Goal: Task Accomplishment & Management: Complete application form

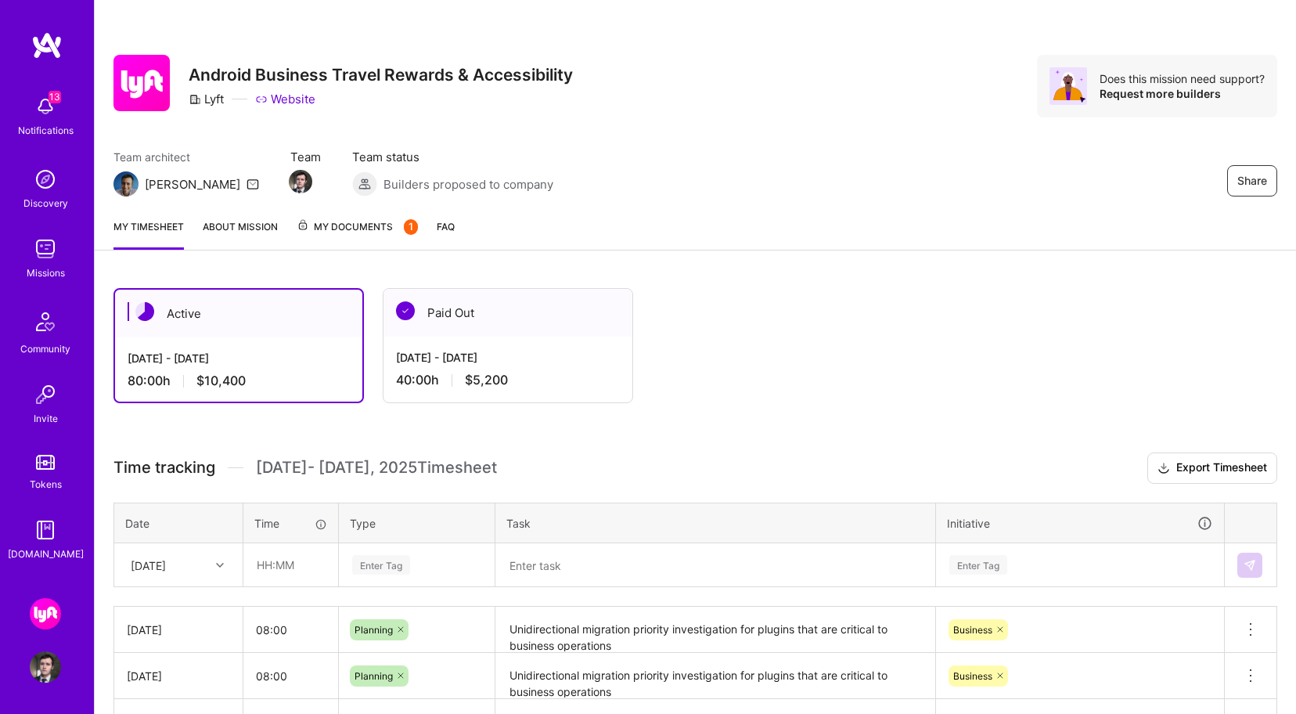
scroll to position [826, 0]
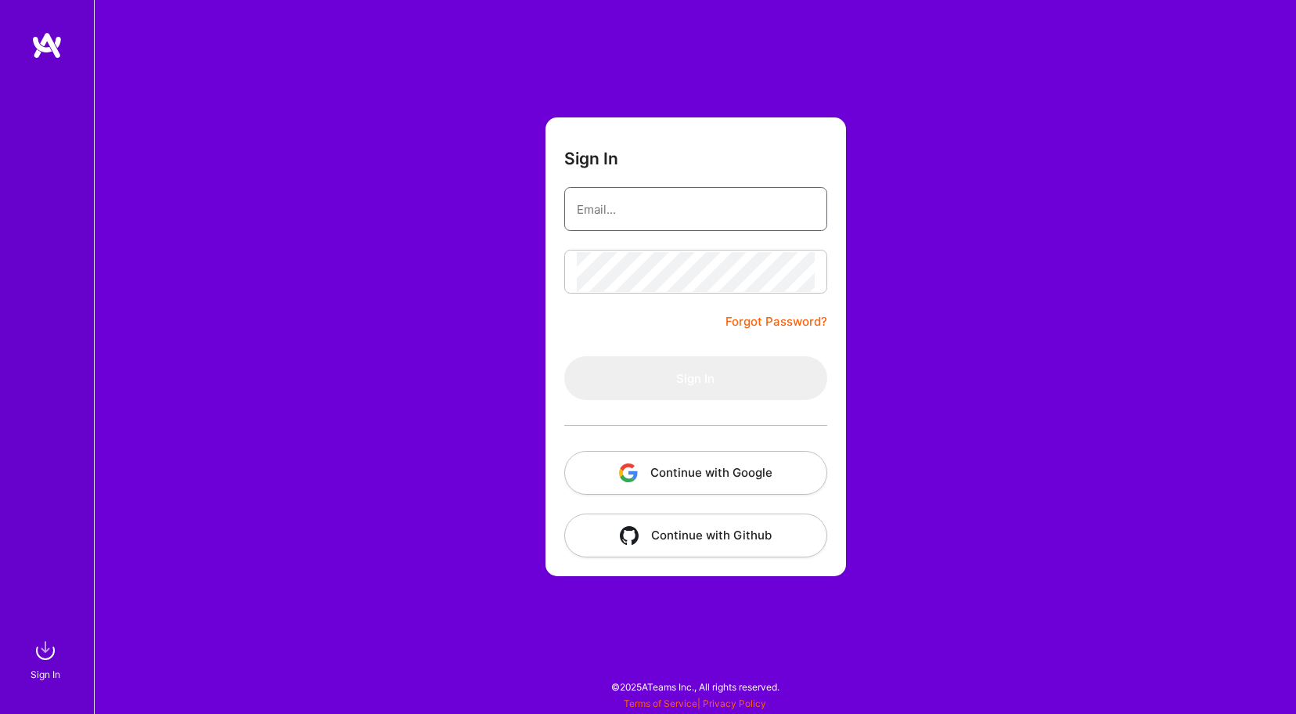
click at [612, 218] on input "email" at bounding box center [696, 209] width 238 height 40
type input "[EMAIL_ADDRESS][DOMAIN_NAME]"
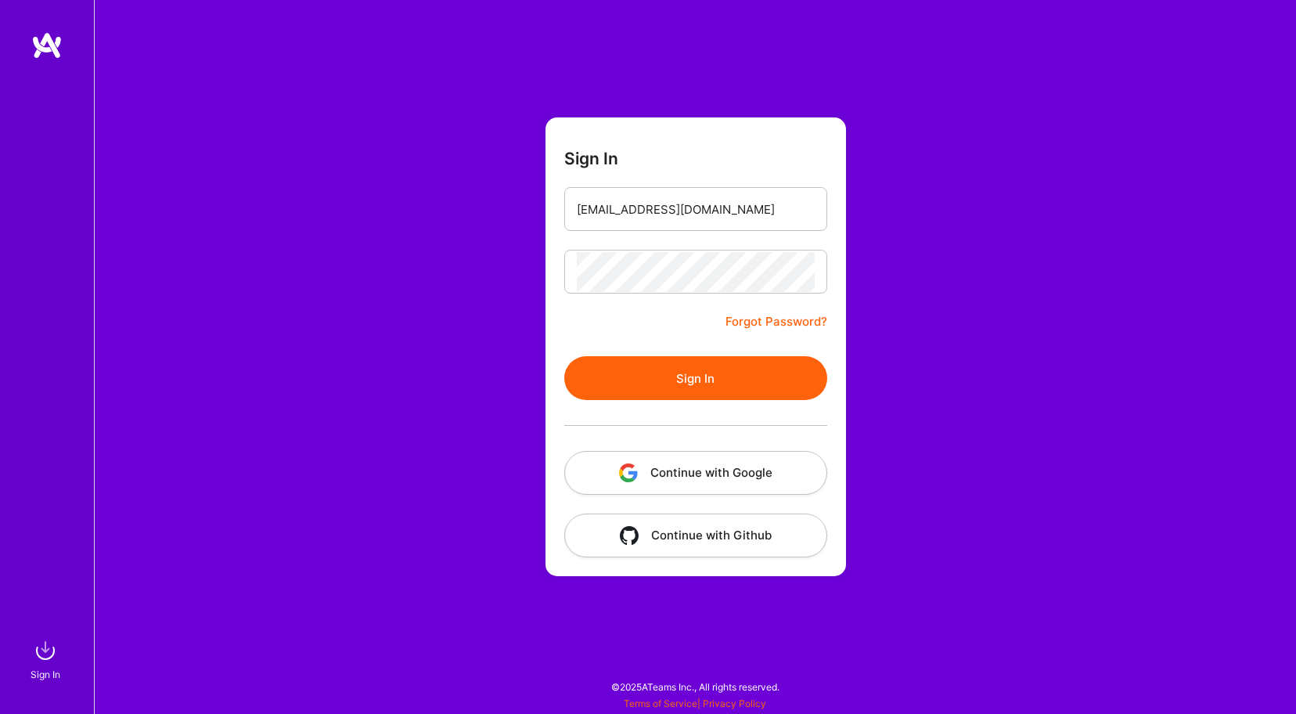
click at [669, 369] on button "Sign In" at bounding box center [695, 378] width 263 height 44
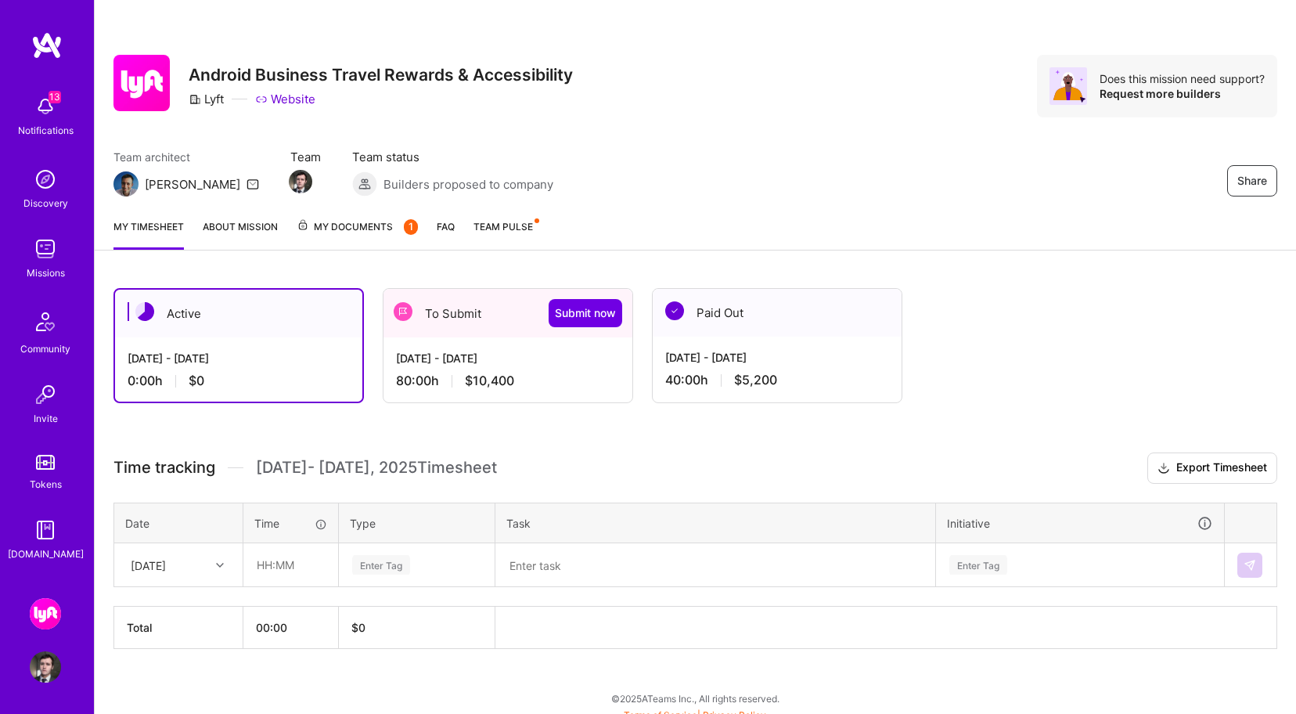
click at [491, 353] on div "[DATE] - [DATE]" at bounding box center [508, 358] width 224 height 16
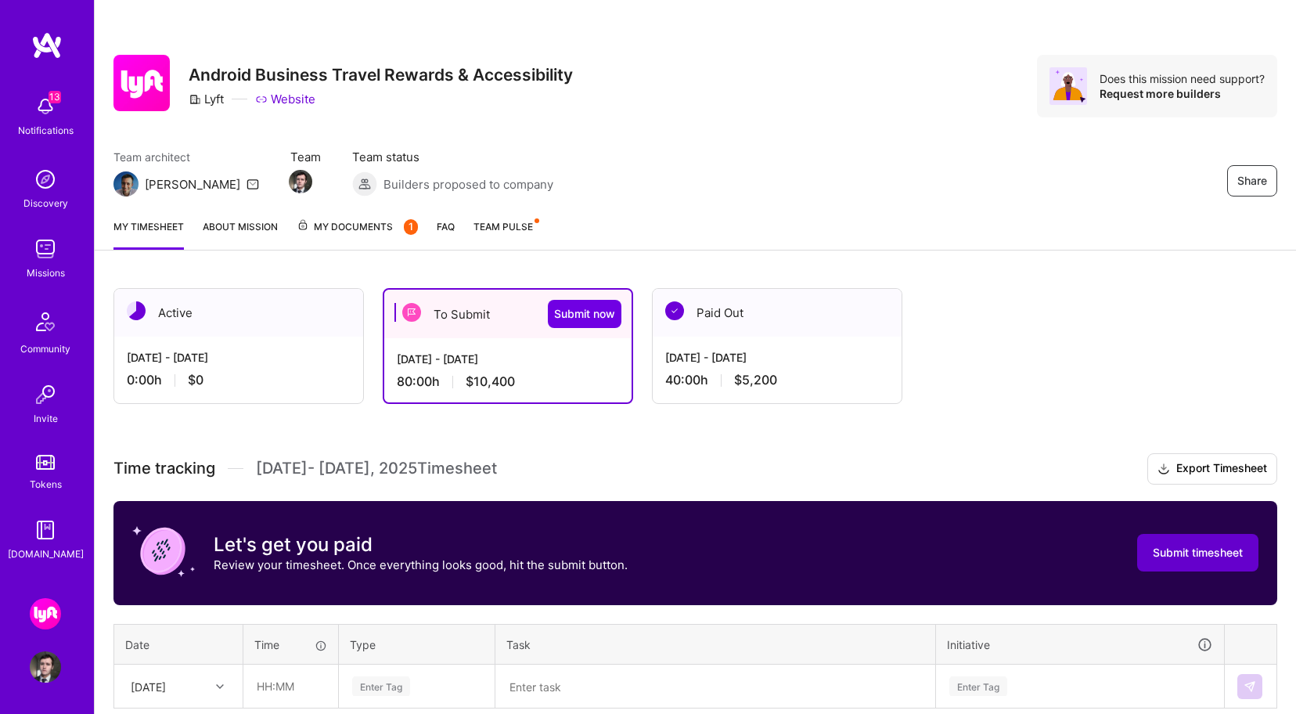
click at [1199, 556] on span "Submit timesheet" at bounding box center [1198, 553] width 90 height 16
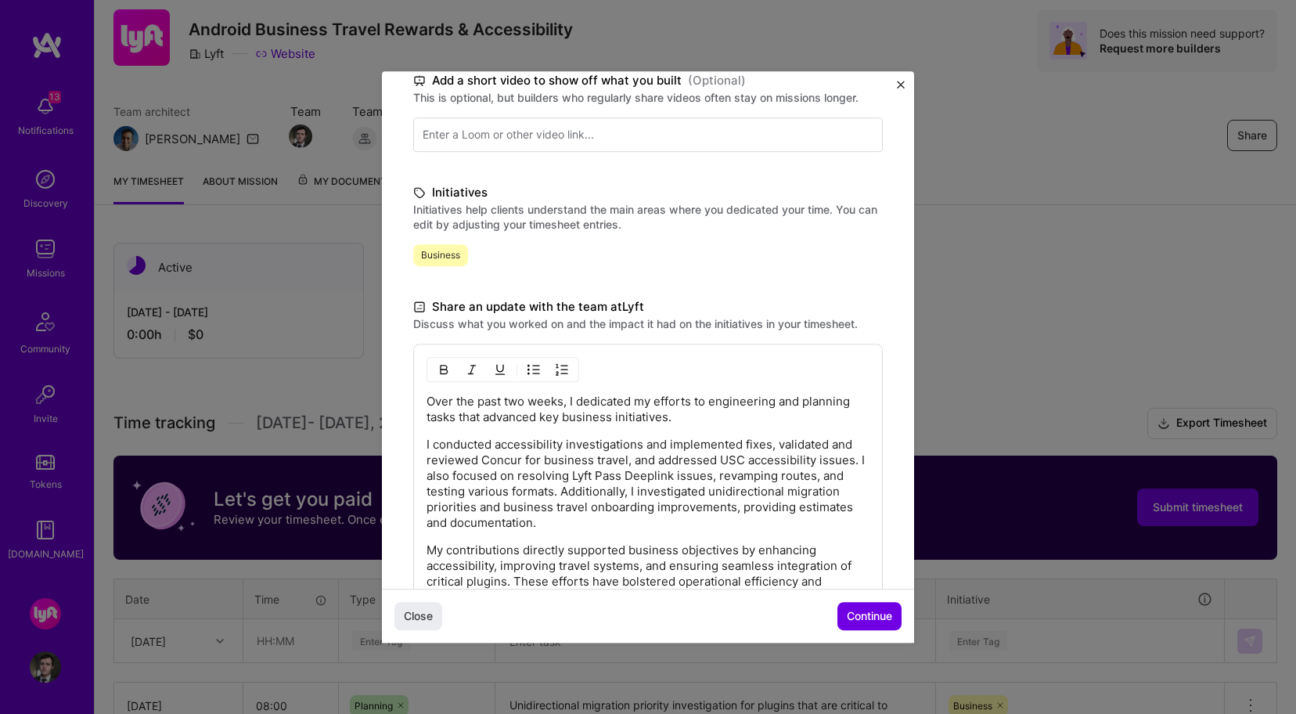
scroll to position [393, 0]
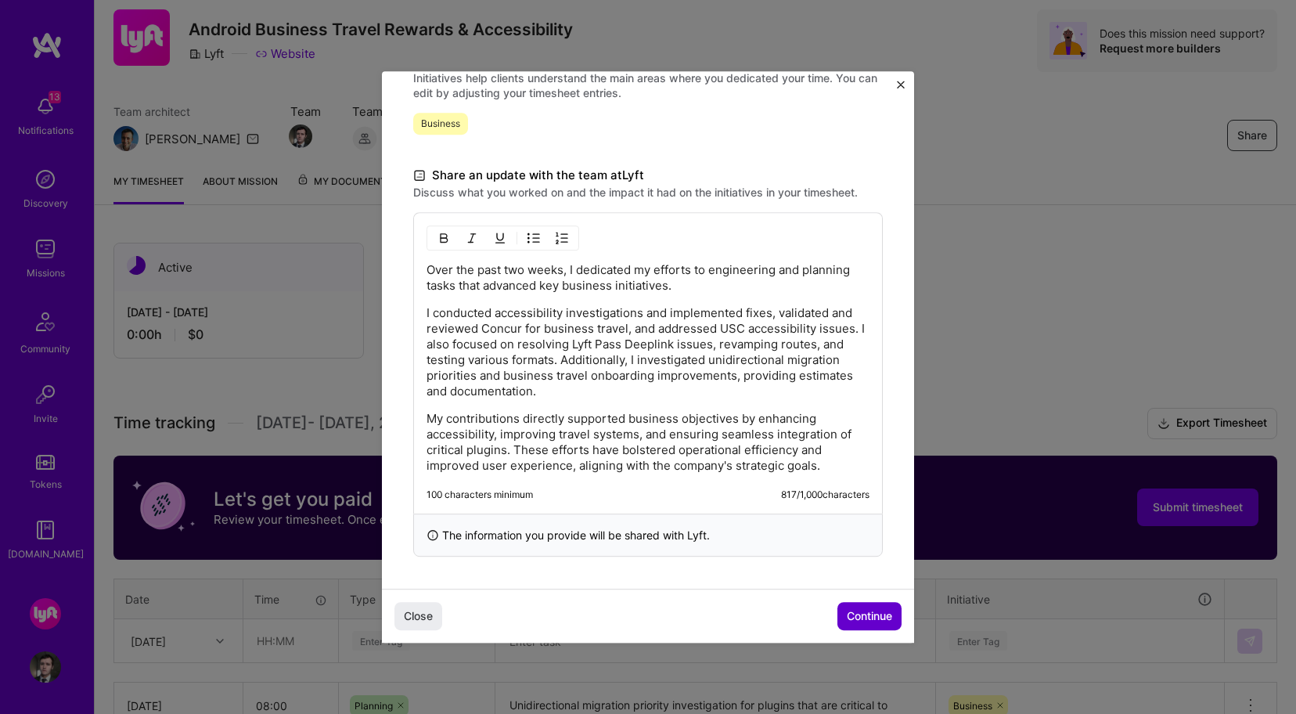
click at [854, 614] on span "Continue" at bounding box center [869, 616] width 45 height 16
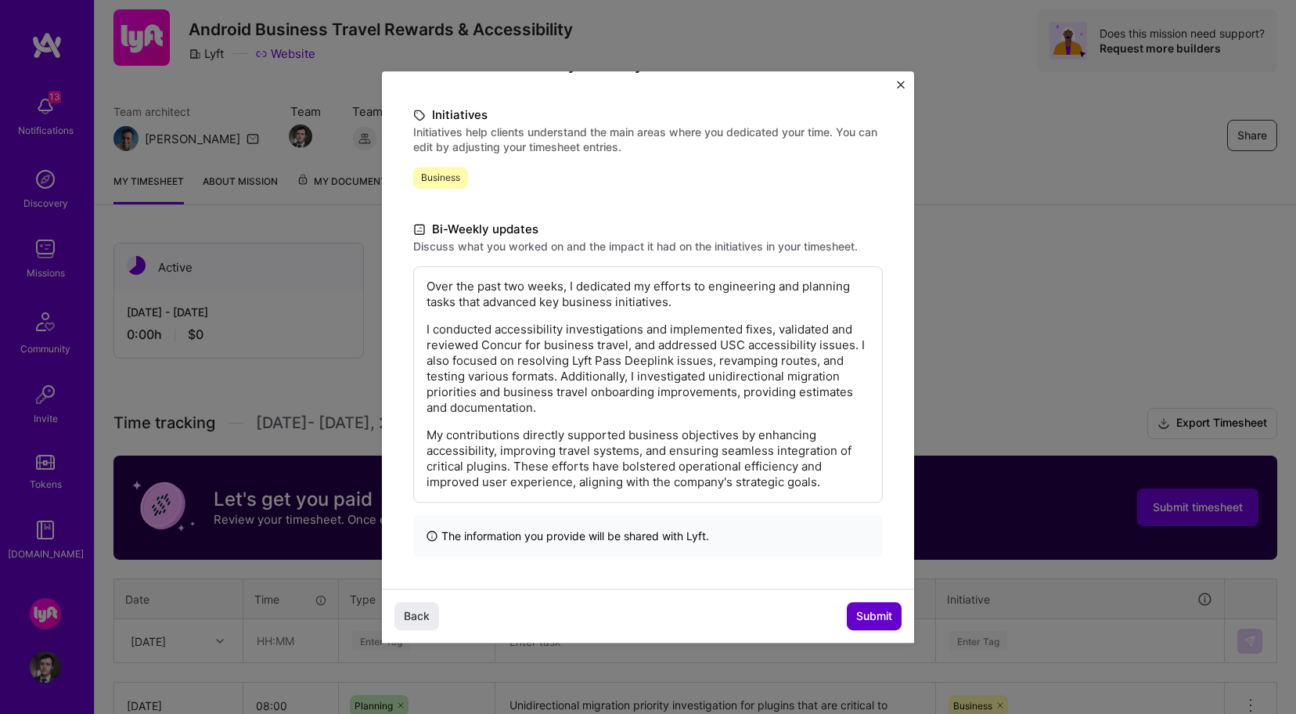
click at [865, 617] on span "Submit" at bounding box center [874, 616] width 36 height 16
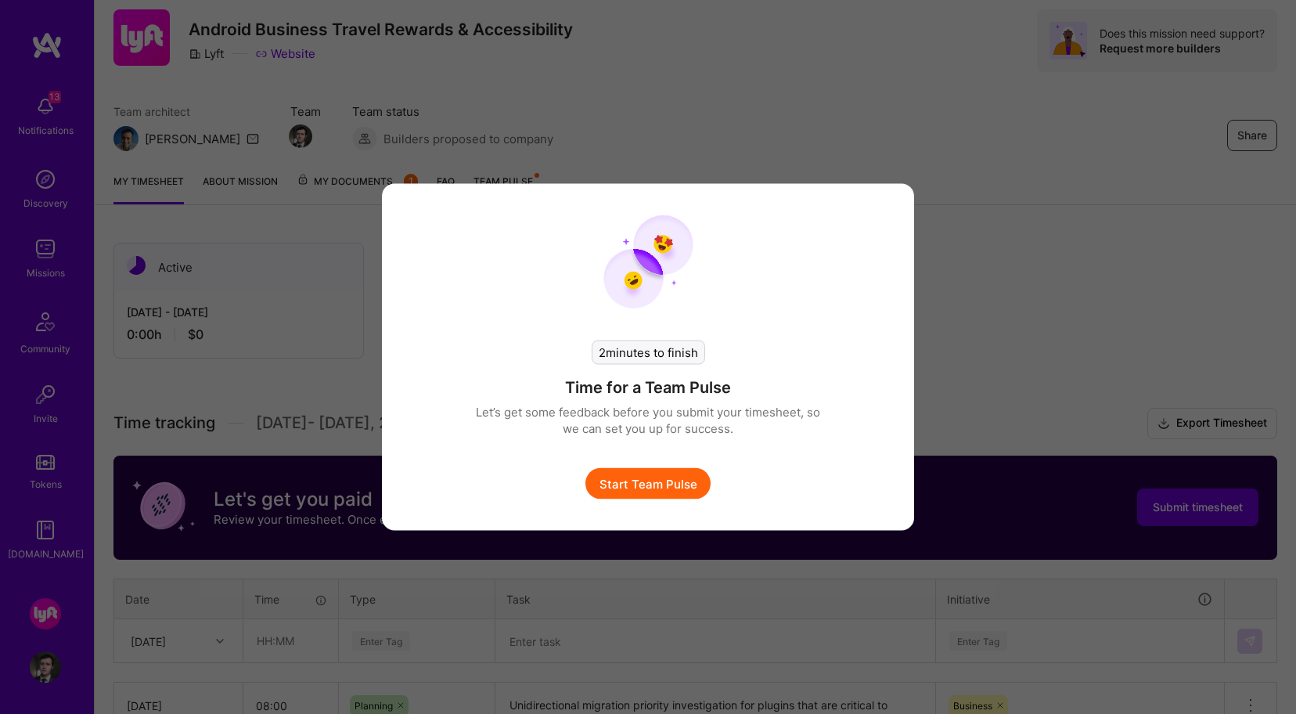
click at [651, 478] on button "Start Team Pulse" at bounding box center [647, 483] width 125 height 31
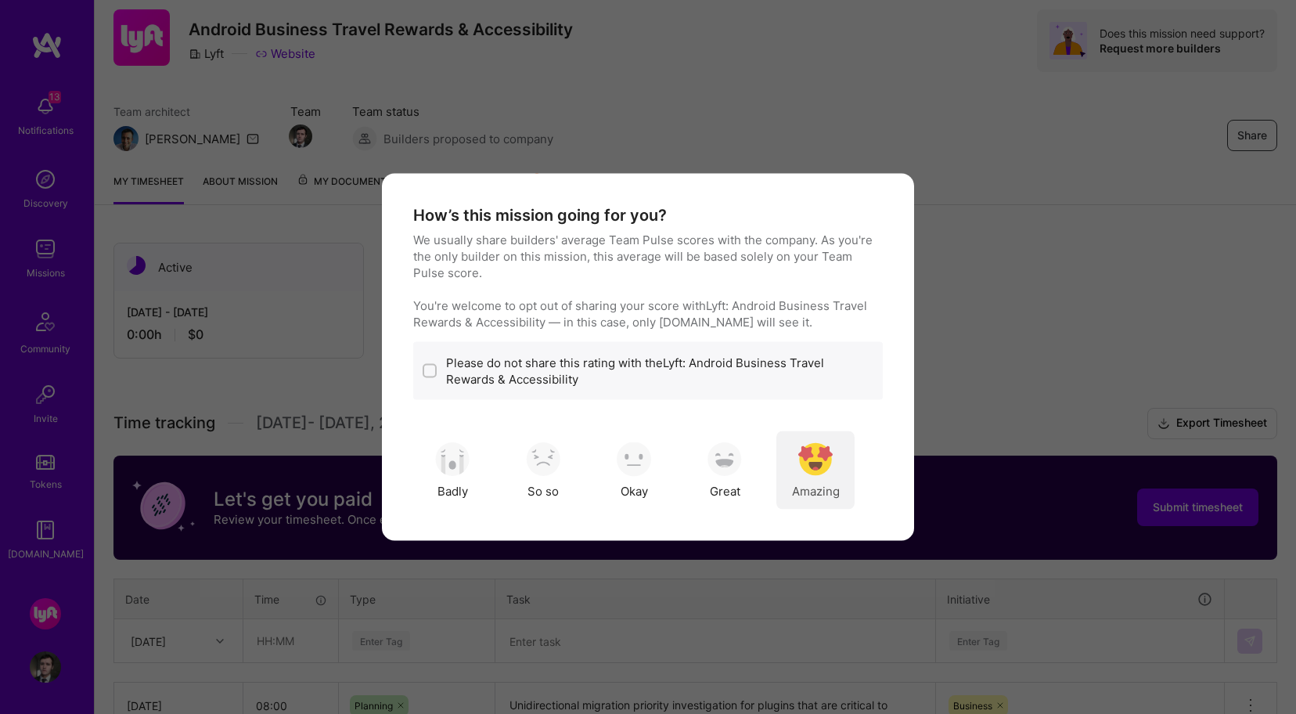
click at [834, 457] on div "Amazing" at bounding box center [815, 470] width 78 height 78
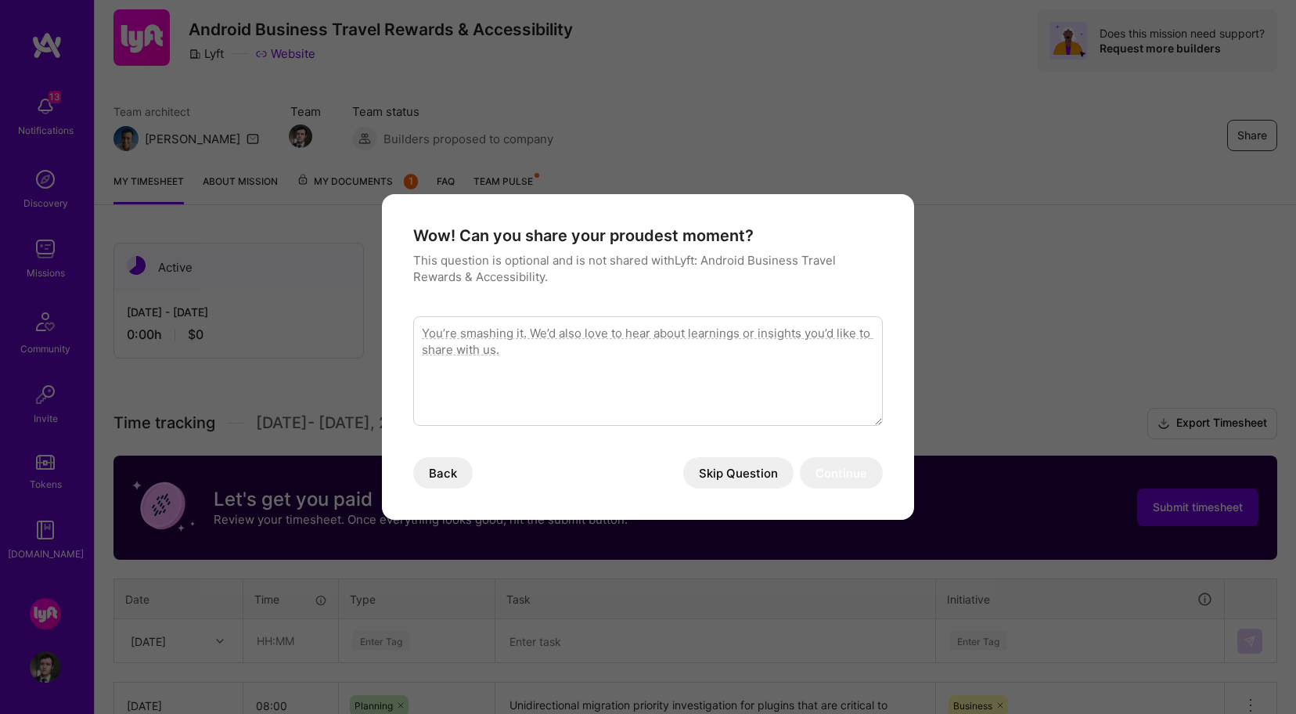
click at [728, 473] on button "Skip Question" at bounding box center [738, 472] width 110 height 31
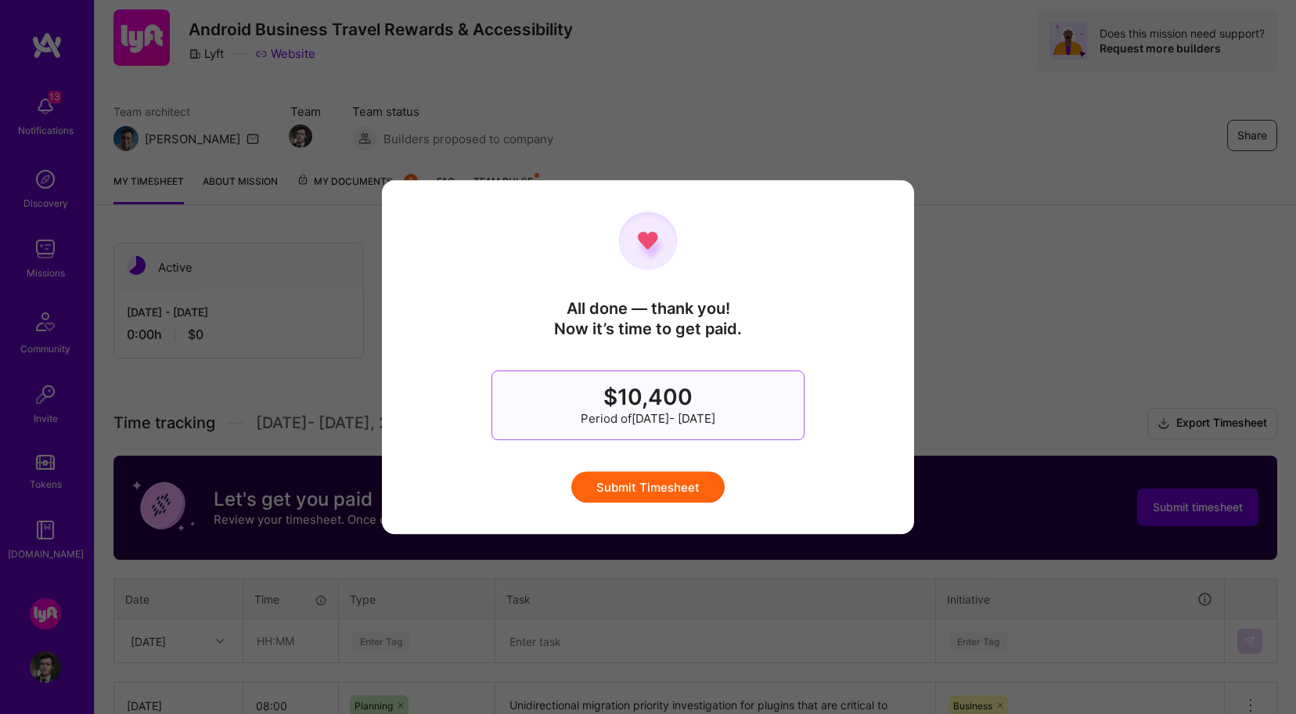
click at [680, 491] on button "Submit Timesheet" at bounding box center [647, 486] width 153 height 31
